Goal: Task Accomplishment & Management: Use online tool/utility

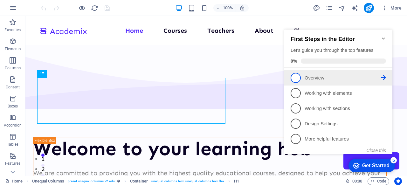
click at [333, 73] on link "1 Overview - incomplete" at bounding box center [338, 78] width 95 height 10
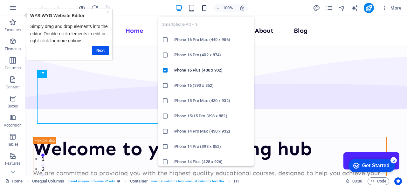
click at [205, 9] on icon "button" at bounding box center [204, 7] width 7 height 7
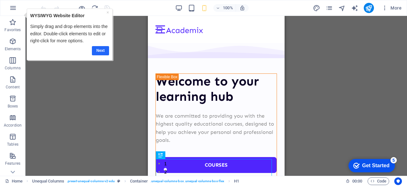
click at [104, 49] on link "Next" at bounding box center [100, 50] width 17 height 9
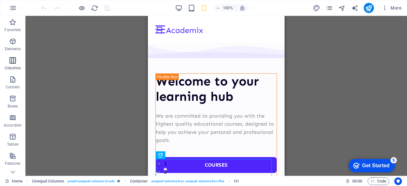
click at [11, 62] on icon "button" at bounding box center [13, 61] width 8 height 8
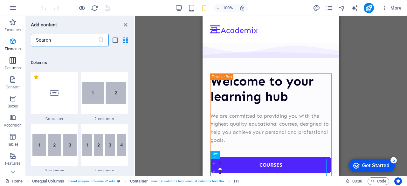
scroll to position [315, 0]
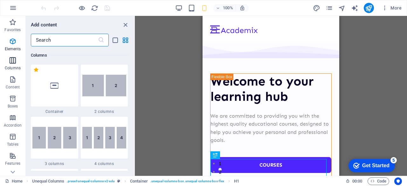
click at [11, 62] on icon "button" at bounding box center [13, 61] width 8 height 8
click at [12, 41] on icon "button" at bounding box center [13, 42] width 8 height 8
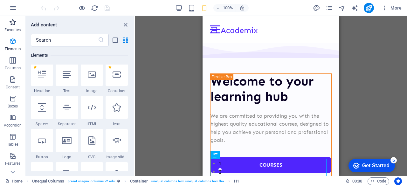
click at [14, 28] on p "Favorites" at bounding box center [12, 29] width 16 height 5
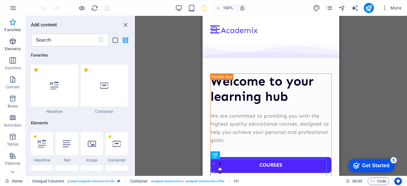
scroll to position [0, 0]
click at [15, 44] on icon "button" at bounding box center [13, 42] width 8 height 8
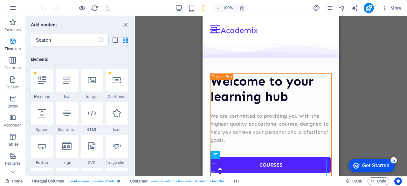
scroll to position [68, 0]
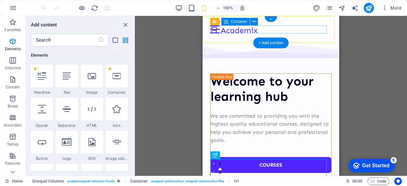
click at [243, 29] on div at bounding box center [271, 29] width 122 height 8
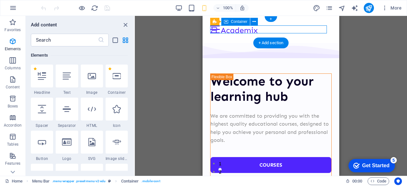
click at [243, 29] on div at bounding box center [271, 29] width 122 height 8
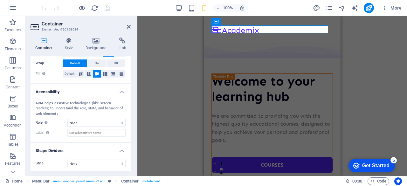
scroll to position [142, 0]
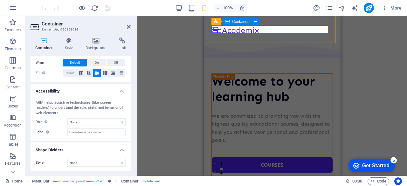
click at [289, 27] on div at bounding box center [273, 29] width 122 height 8
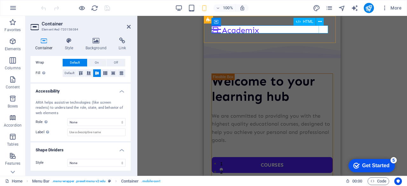
click at [325, 26] on div at bounding box center [273, 29] width 122 height 8
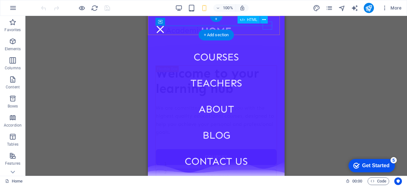
click at [165, 27] on div at bounding box center [161, 29] width 10 height 8
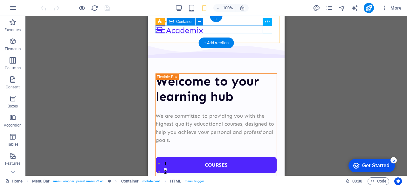
click at [191, 32] on div at bounding box center [217, 29] width 122 height 8
click at [188, 31] on div at bounding box center [217, 29] width 122 height 8
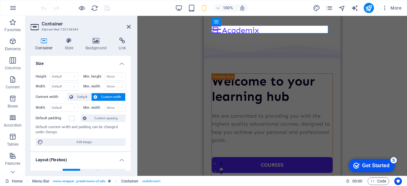
click at [188, 31] on div "H1 Unequal Columns Container Menu Bar Menu Menu Bar Container Container Image C…" at bounding box center [272, 96] width 270 height 160
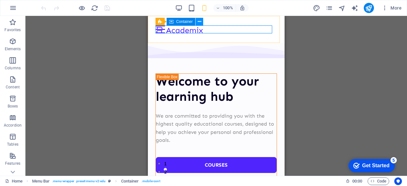
click at [198, 22] on icon at bounding box center [199, 21] width 3 height 7
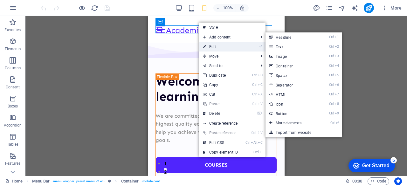
click at [217, 47] on link "⏎ Edit" at bounding box center [220, 47] width 43 height 10
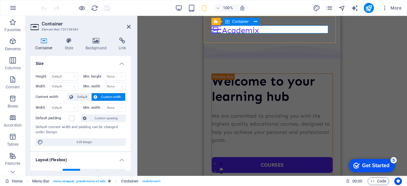
click at [265, 26] on div at bounding box center [273, 29] width 122 height 8
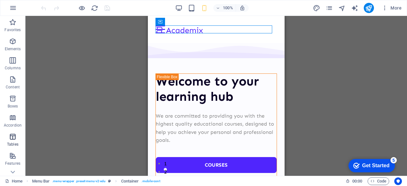
click at [15, 142] on p "Tables" at bounding box center [12, 144] width 11 height 5
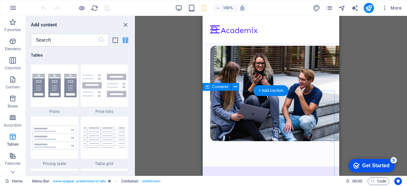
scroll to position [147, 0]
